Goal: Task Accomplishment & Management: Use online tool/utility

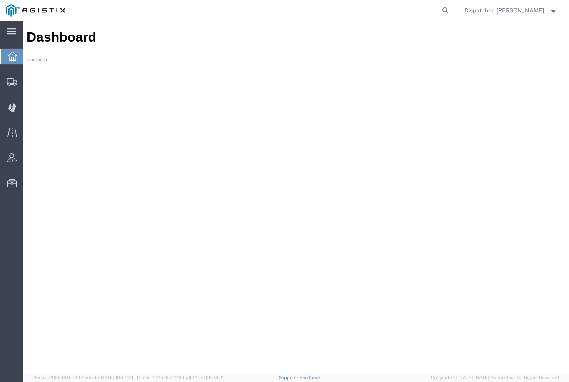
click at [14, 109] on icon at bounding box center [12, 107] width 8 height 8
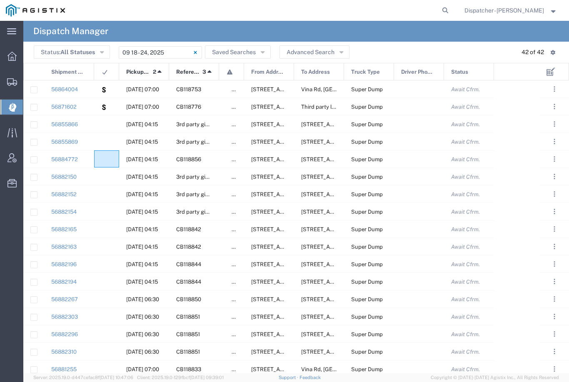
click at [106, 157] on agx-ag-table-icon-cell at bounding box center [103, 159] width 5 height 6
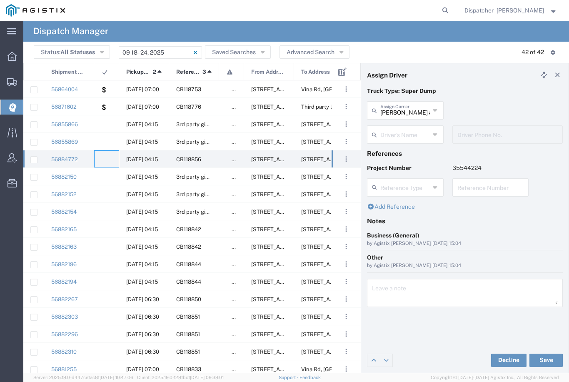
click at [416, 133] on input "text" at bounding box center [405, 134] width 50 height 15
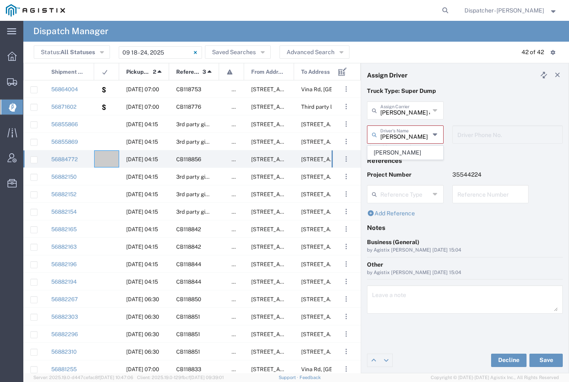
click at [406, 153] on span "[PERSON_NAME]" at bounding box center [405, 152] width 75 height 13
type input "[PERSON_NAME]"
type input "2096295517"
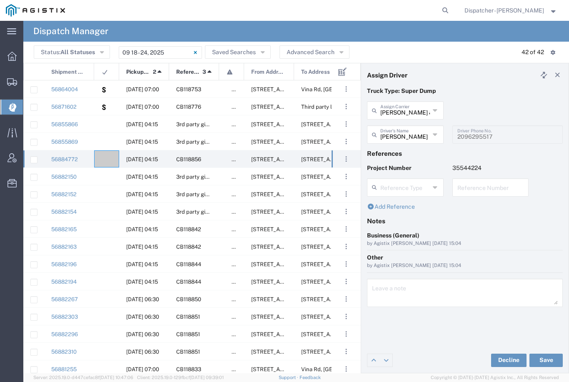
click at [552, 358] on button "Save" at bounding box center [546, 360] width 33 height 13
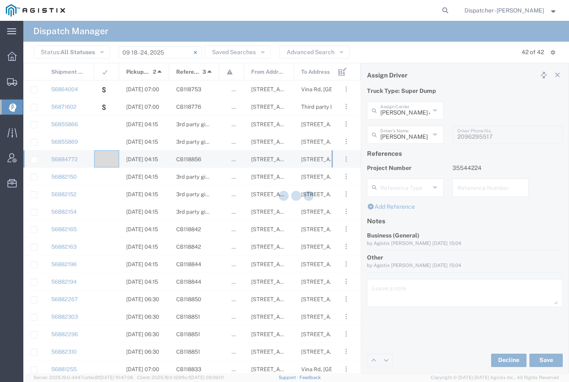
type input "[PERSON_NAME]"
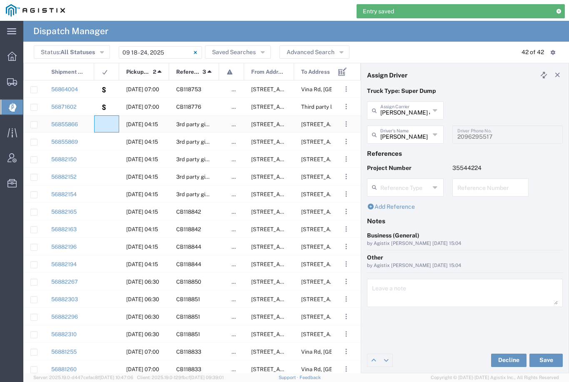
click at [106, 121] on agx-ag-table-icon-cell at bounding box center [103, 124] width 5 height 6
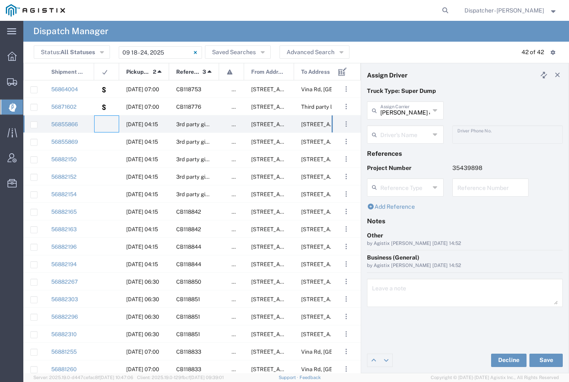
click at [414, 105] on input "[PERSON_NAME] & Sons Trucking, Inc" at bounding box center [405, 110] width 50 height 15
click at [394, 149] on span "E.P.A. Trucking" at bounding box center [405, 155] width 75 height 13
type input "E.P.A. Trucking"
click at [402, 131] on input "text" at bounding box center [406, 134] width 53 height 15
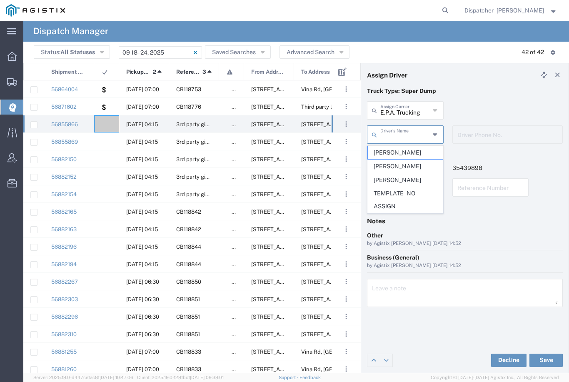
click at [395, 148] on span "[PERSON_NAME]" at bounding box center [405, 152] width 75 height 13
type input "[PERSON_NAME]"
type input "6504689024"
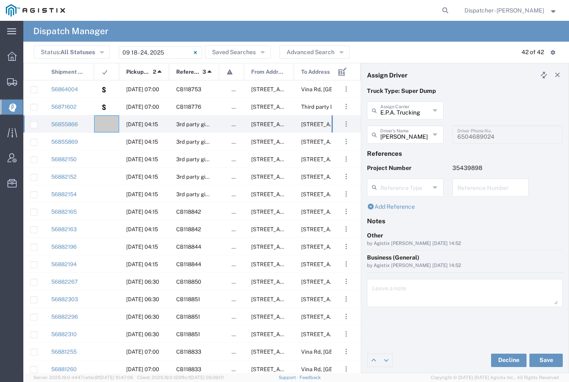
click at [399, 132] on input "[PERSON_NAME]" at bounding box center [405, 134] width 50 height 15
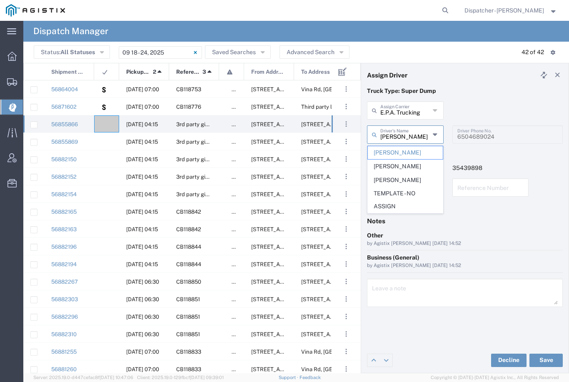
click at [399, 163] on span "[PERSON_NAME]" at bounding box center [405, 166] width 75 height 13
type input "[PERSON_NAME]"
type input "[PHONE_NUMBER]"
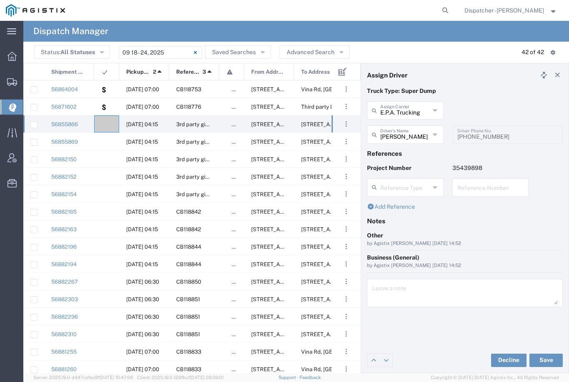
click at [553, 358] on button "Save" at bounding box center [546, 360] width 33 height 13
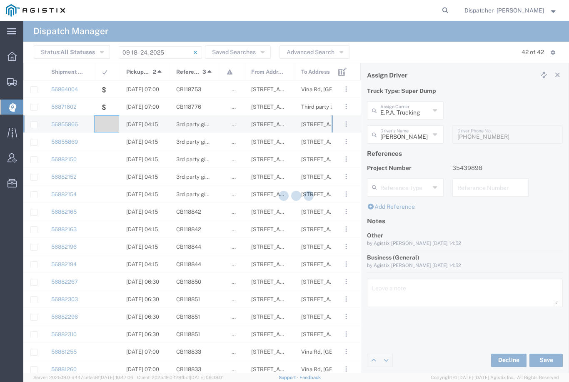
type input "[PERSON_NAME]"
type input "E.P.A. Trucking"
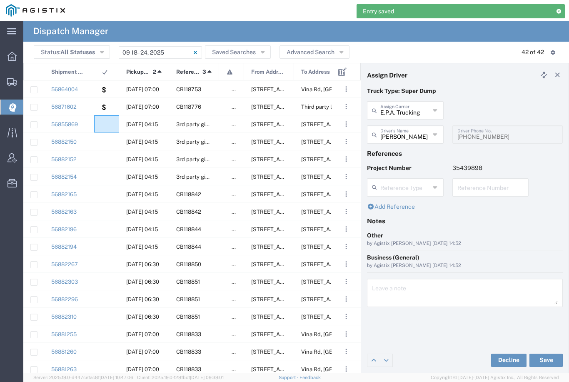
click at [105, 121] on agx-ag-table-icon-cell at bounding box center [103, 124] width 5 height 6
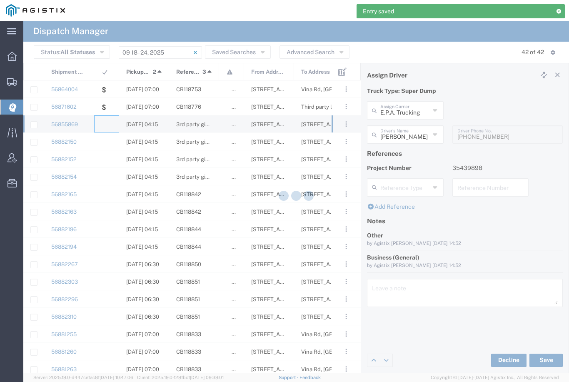
type input "[PERSON_NAME] & Sons Trucking, Inc"
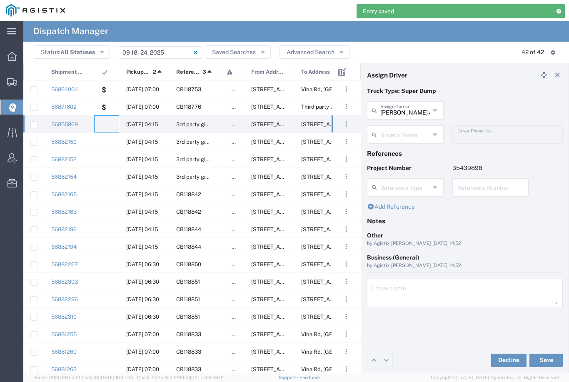
click at [411, 108] on input "[PERSON_NAME] & Sons Trucking, Inc" at bounding box center [405, 110] width 50 height 15
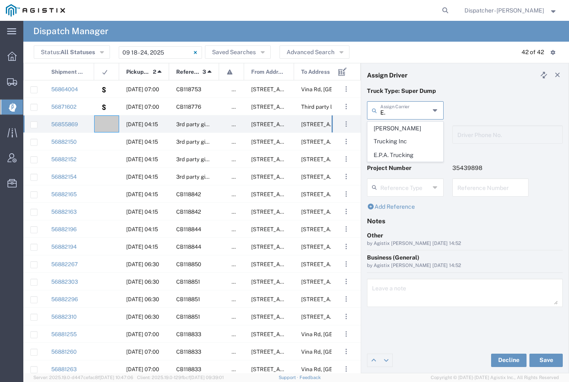
click at [399, 149] on span "E.P.A. Trucking" at bounding box center [405, 155] width 75 height 13
type input "E.P.A. Trucking"
click at [402, 133] on input "text" at bounding box center [406, 134] width 53 height 15
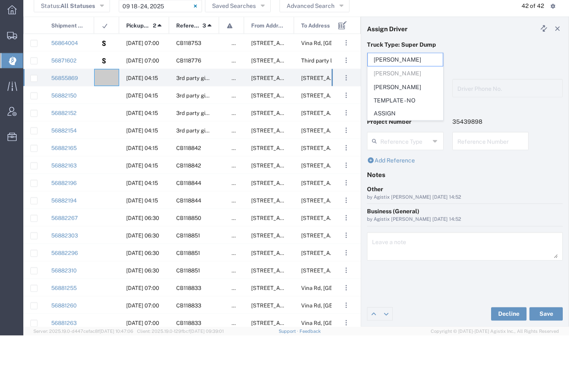
click at [400, 127] on span "[PERSON_NAME]" at bounding box center [405, 133] width 75 height 13
type input "[PERSON_NAME]"
type input "6505371145"
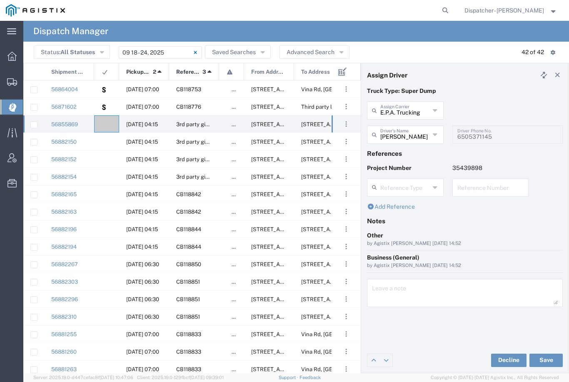
click at [548, 355] on button "Save" at bounding box center [546, 360] width 33 height 13
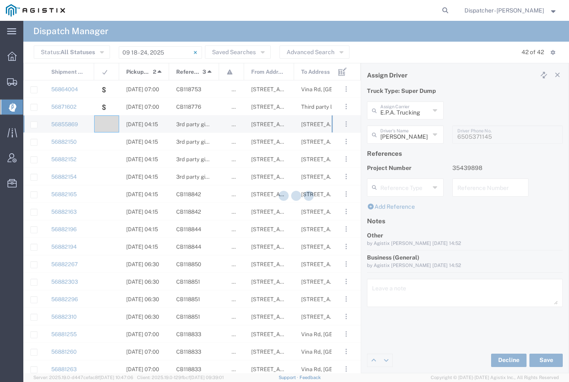
type input "[PERSON_NAME]"
type input "E.P.A. Trucking"
